Goal: Task Accomplishment & Management: Complete application form

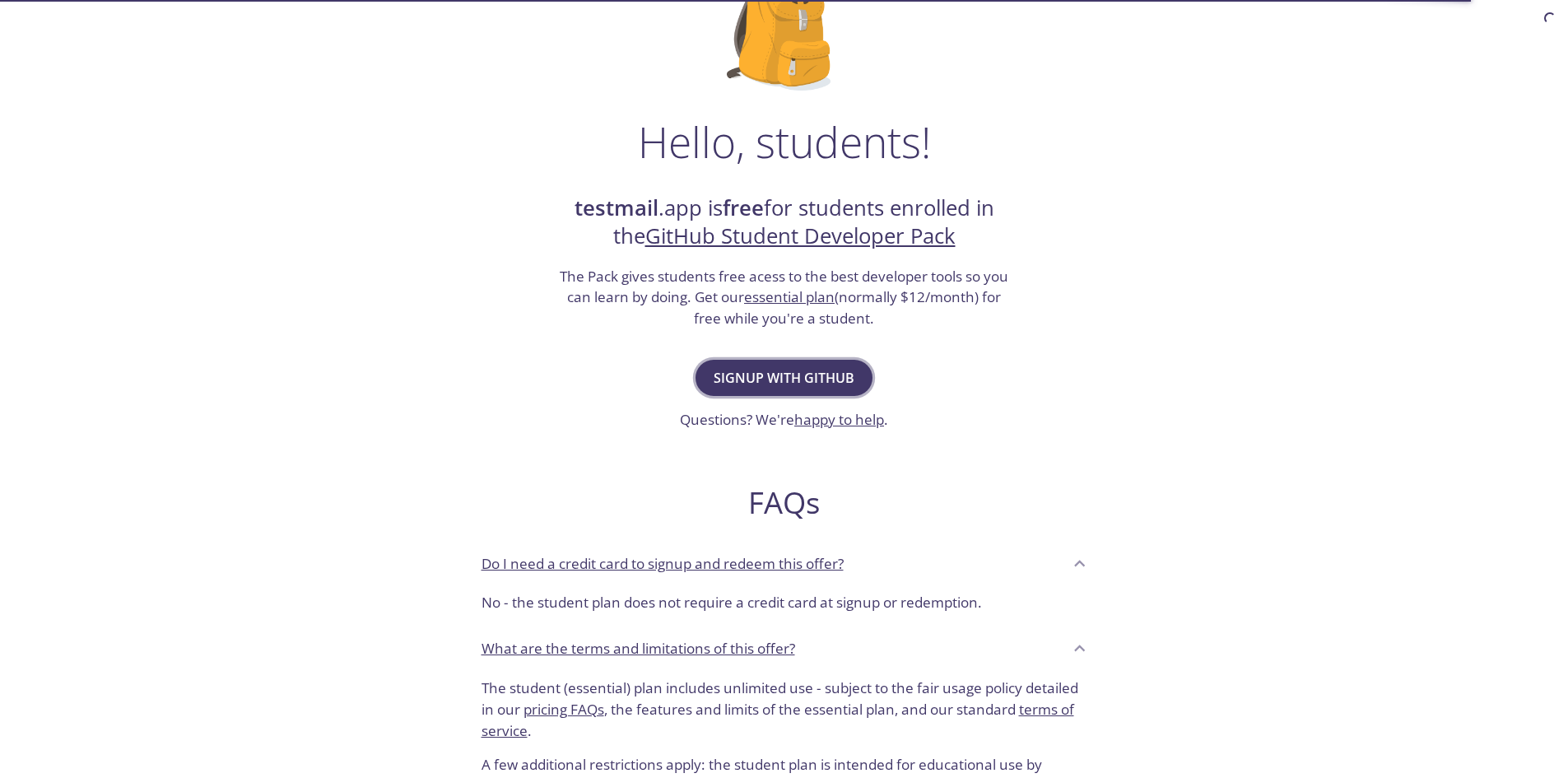
scroll to position [165, 0]
click at [822, 372] on span "Signup with GitHub" at bounding box center [784, 376] width 141 height 23
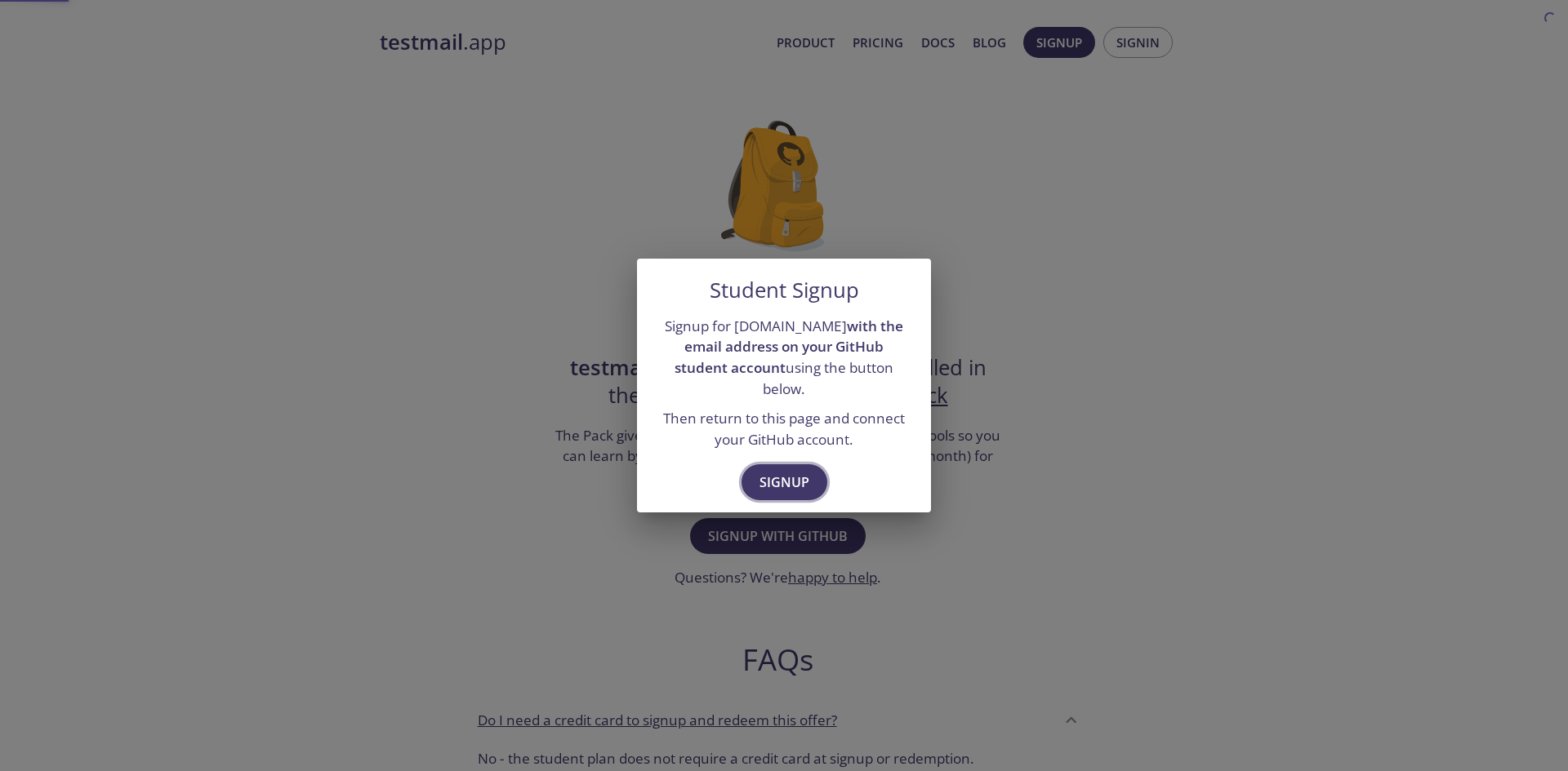
click at [773, 473] on span "Signup" at bounding box center [784, 482] width 50 height 23
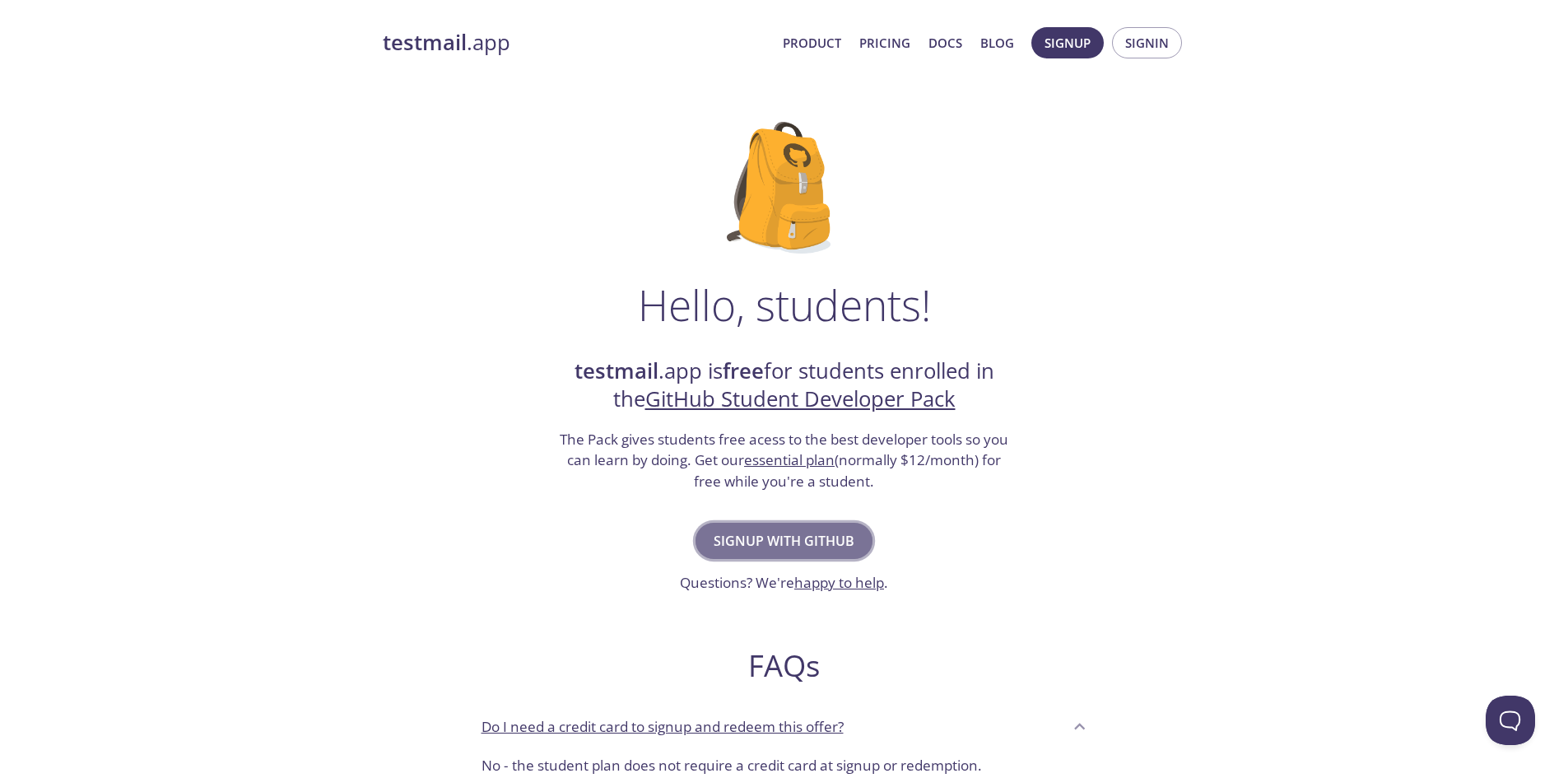
click at [807, 544] on span "Signup with GitHub" at bounding box center [784, 540] width 141 height 23
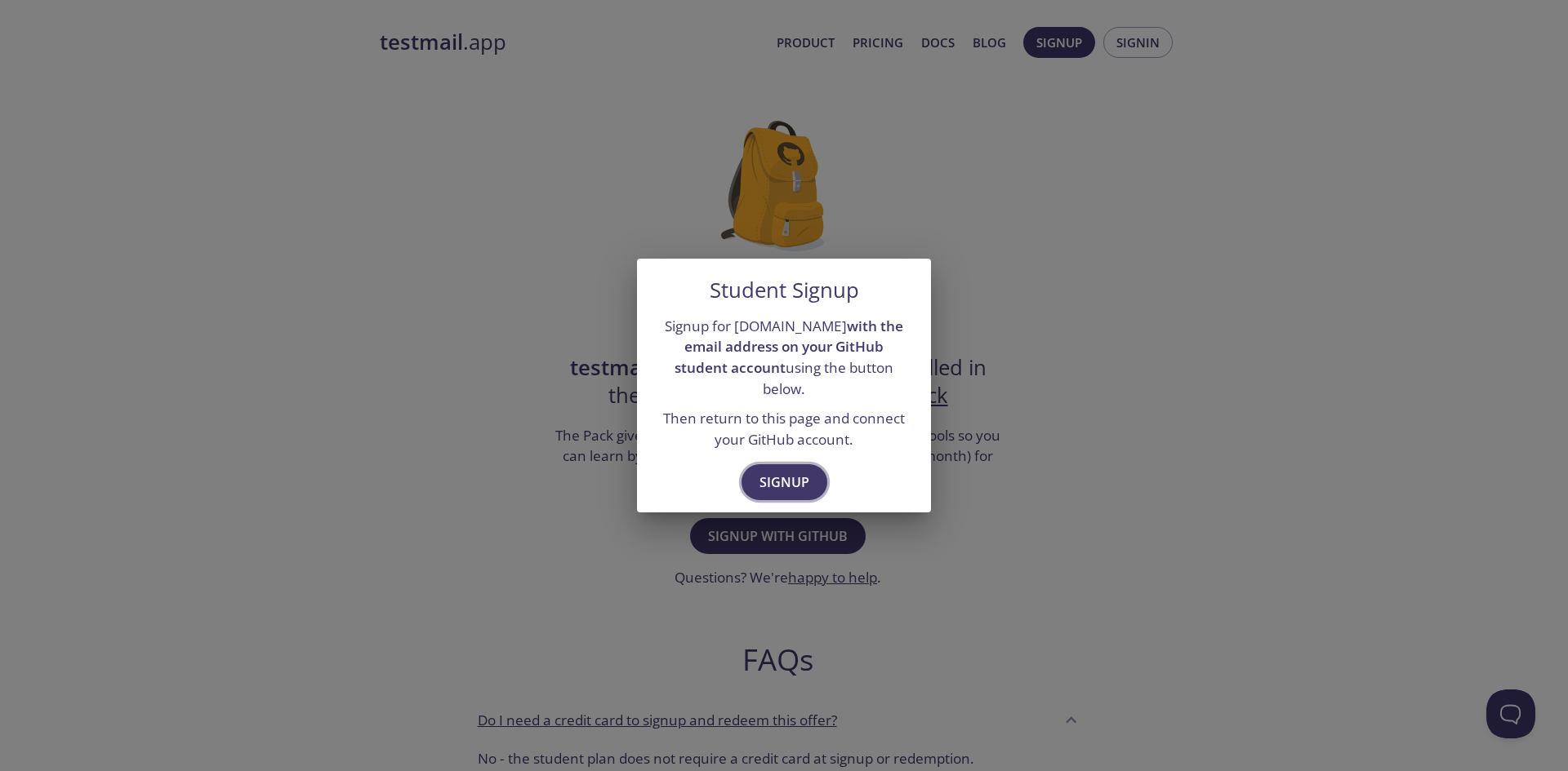
click at [781, 474] on span "Signup" at bounding box center [784, 482] width 50 height 23
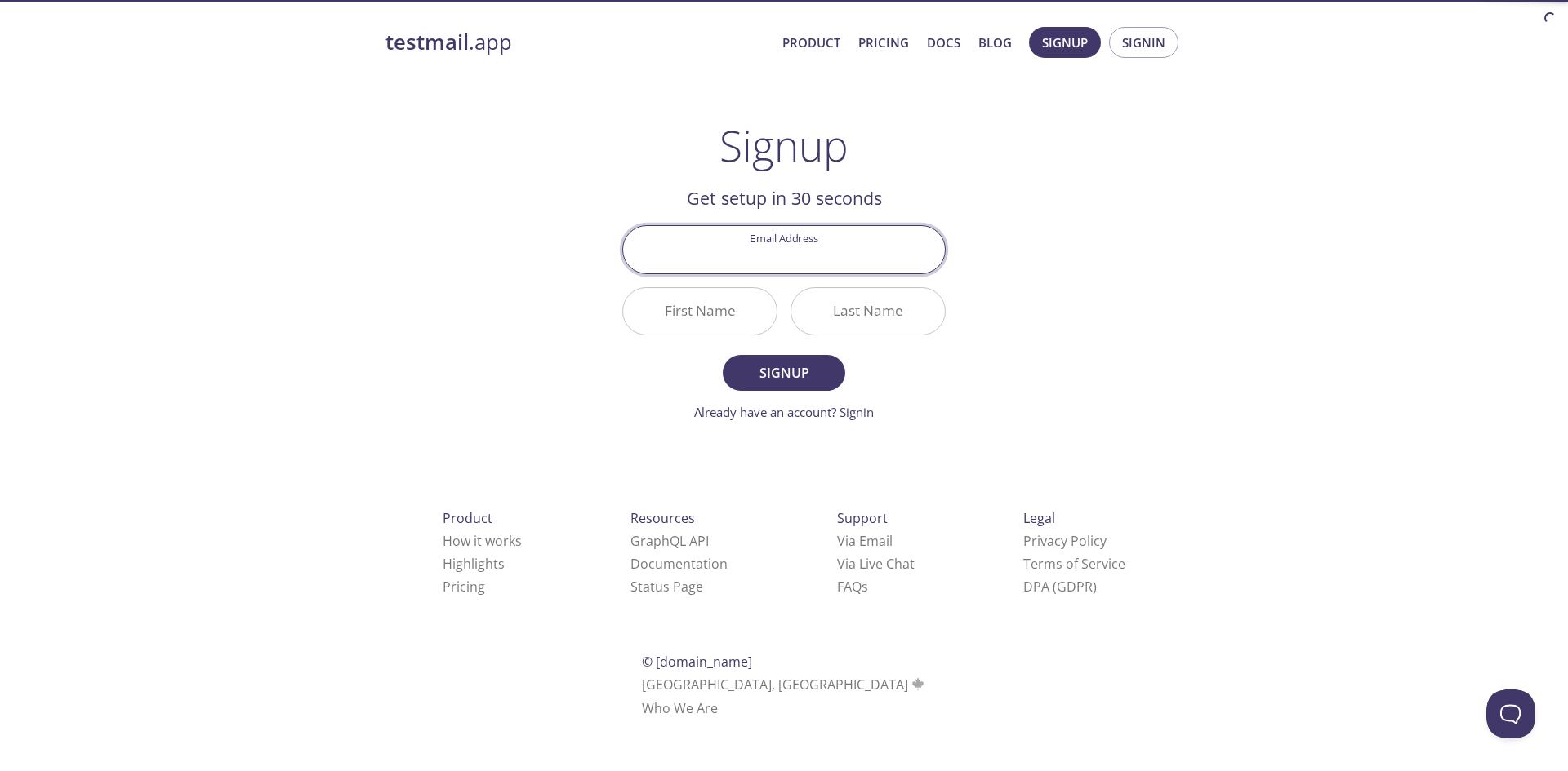
click at [838, 250] on input "Email Address" at bounding box center [783, 249] width 322 height 46
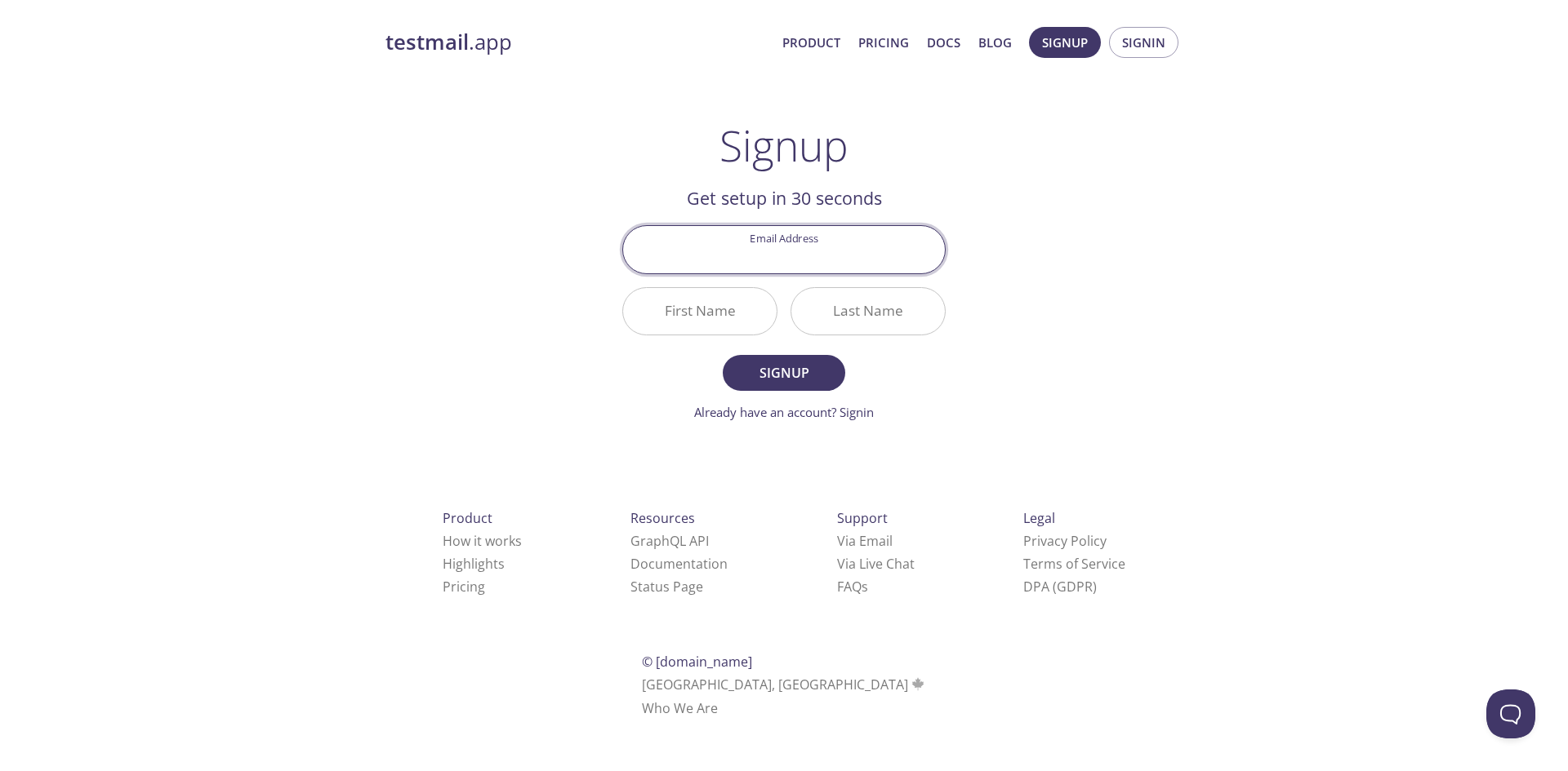
type input "cis210207@zust.edu.so"
click at [740, 311] on input "First Name" at bounding box center [699, 311] width 153 height 46
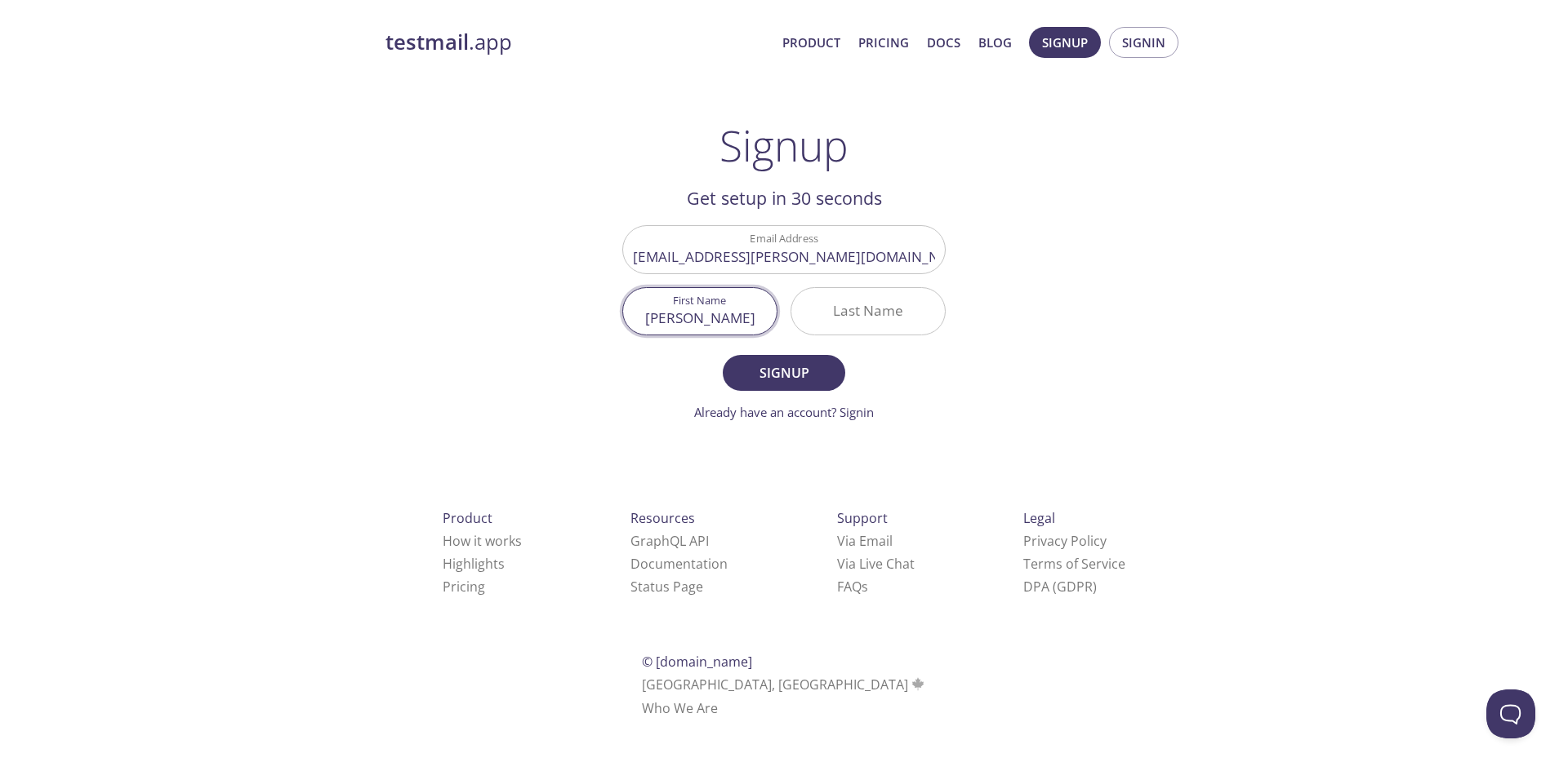
type input "Sidow"
click at [889, 324] on input "Last Name" at bounding box center [867, 311] width 153 height 46
click at [861, 324] on input "AdanSidow" at bounding box center [867, 311] width 153 height 46
click at [867, 324] on input "AdanSidow" at bounding box center [867, 311] width 153 height 46
type input "Adan Sidow"
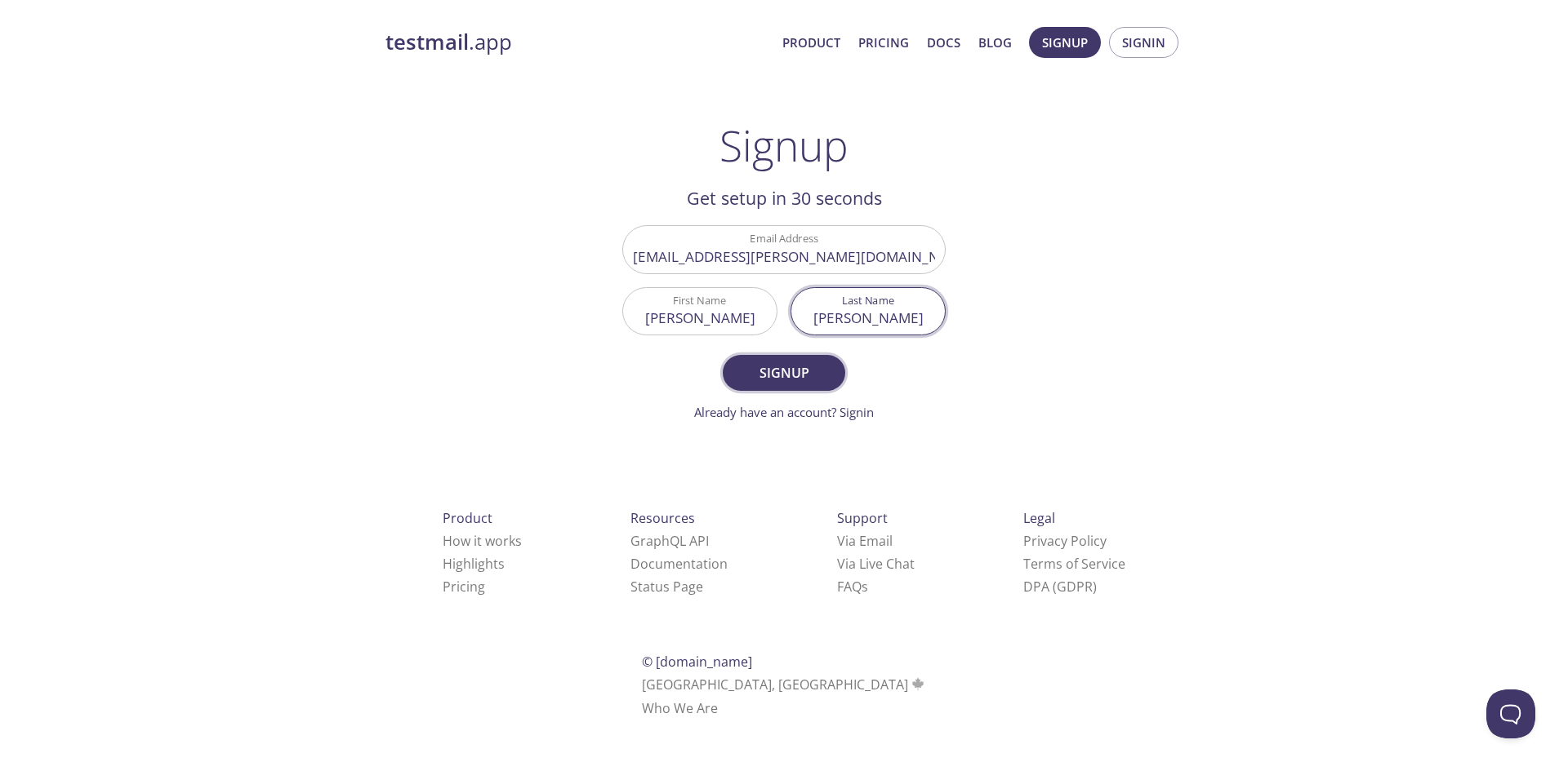
click at [792, 373] on span "Signup" at bounding box center [784, 372] width 87 height 23
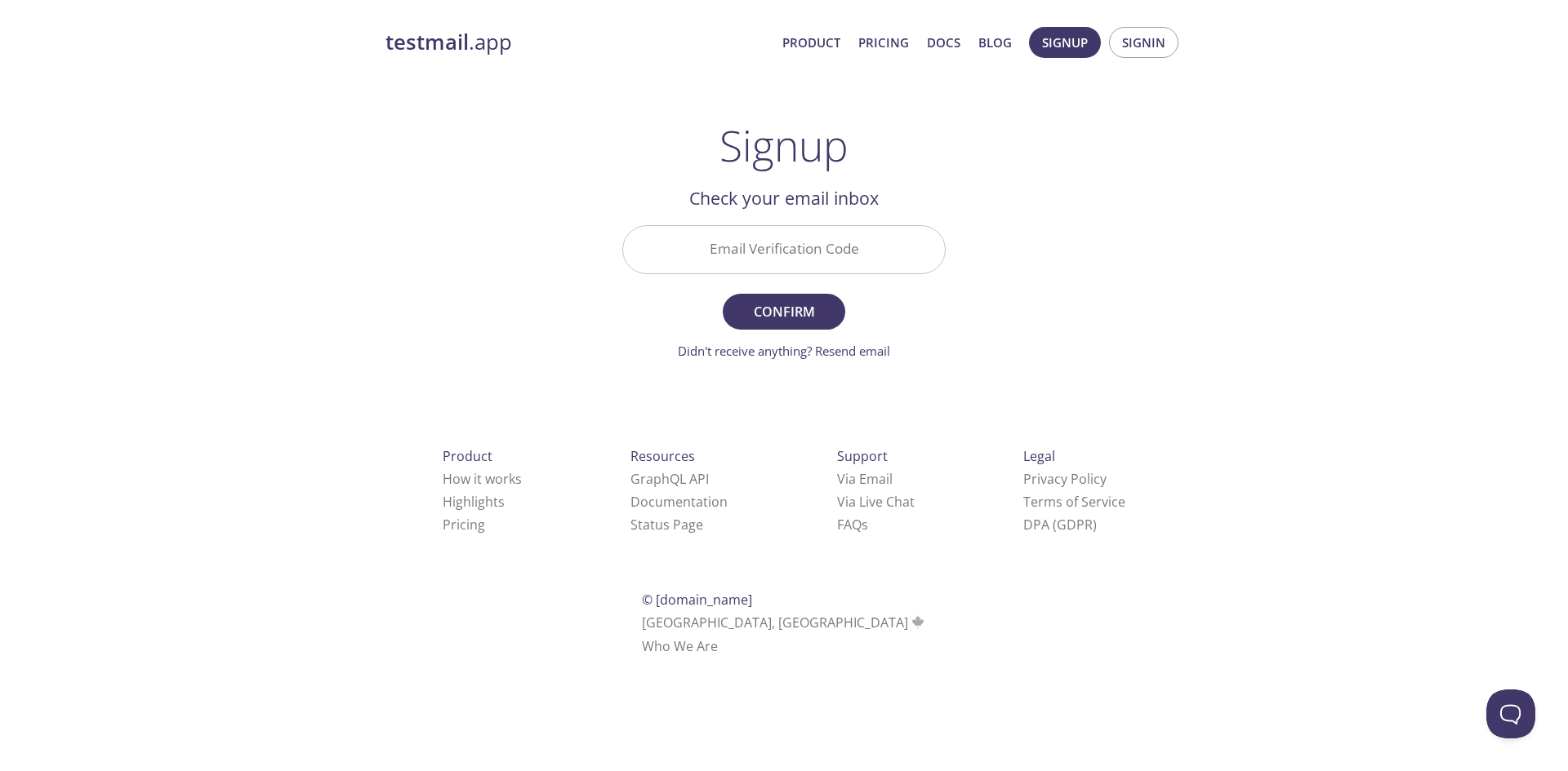
click at [755, 251] on input "Email Verification Code" at bounding box center [783, 249] width 322 height 46
paste input "KU7EA9D"
click at [787, 314] on span "Confirm" at bounding box center [784, 312] width 87 height 23
type input "KU7EA9D"
click at [771, 318] on span "Confirm" at bounding box center [784, 312] width 87 height 23
